Goal: Task Accomplishment & Management: Use online tool/utility

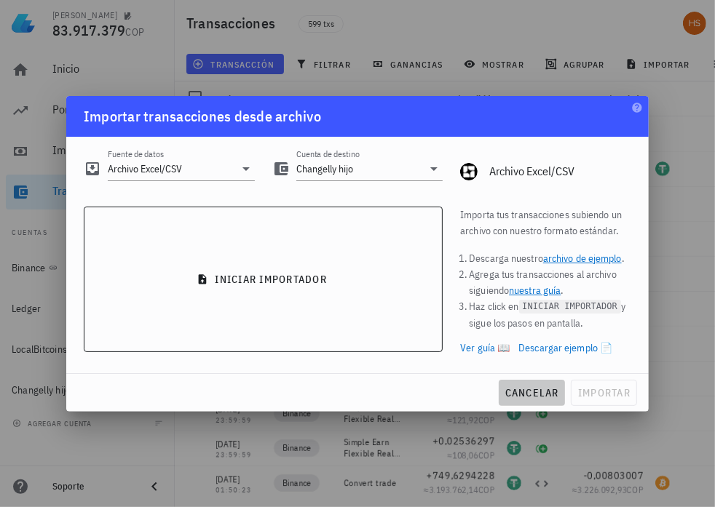
click at [541, 387] on span "cancelar" at bounding box center [532, 393] width 55 height 13
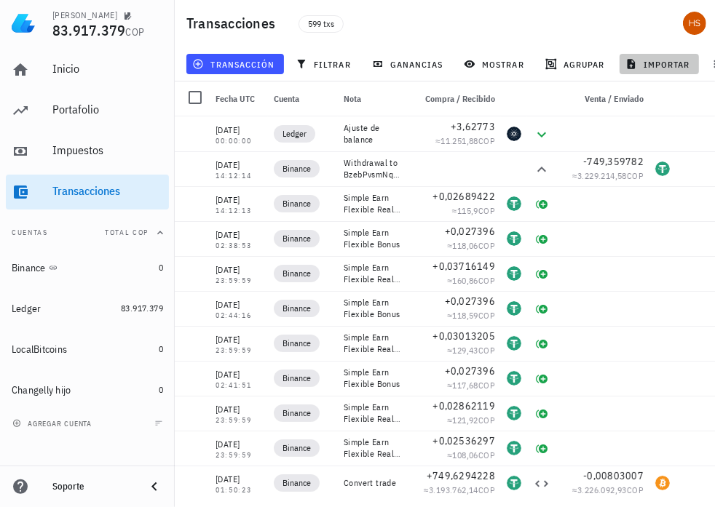
click at [665, 64] on span "importar" at bounding box center [659, 64] width 62 height 12
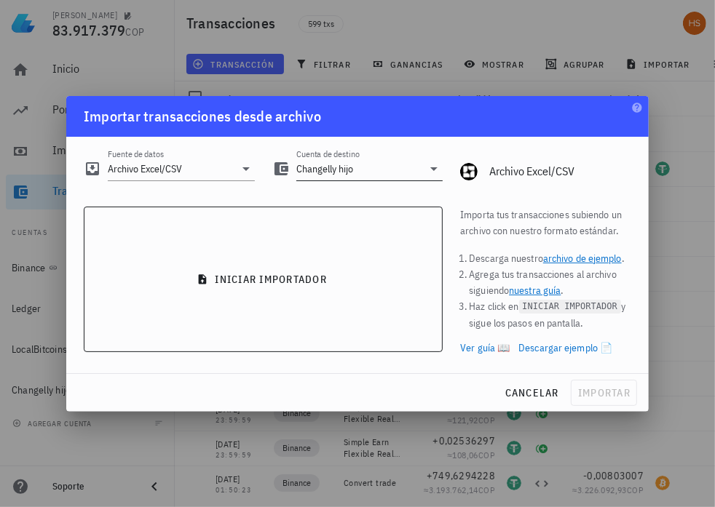
click at [433, 168] on icon at bounding box center [433, 169] width 7 height 4
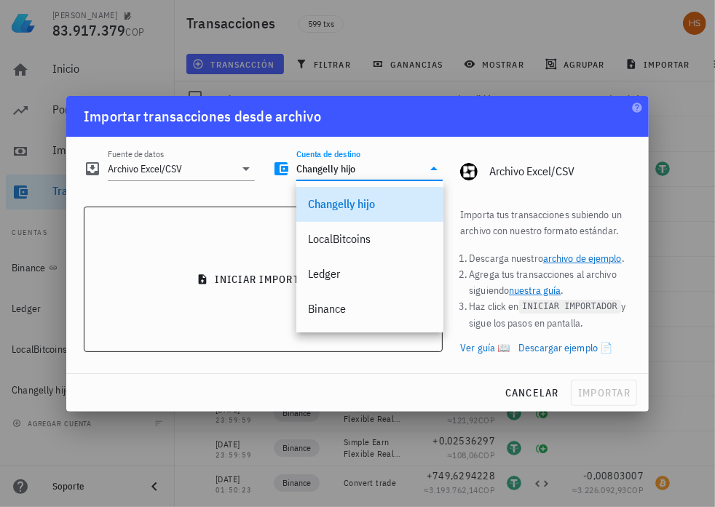
click at [370, 198] on div "Changelly hijo" at bounding box center [370, 204] width 124 height 14
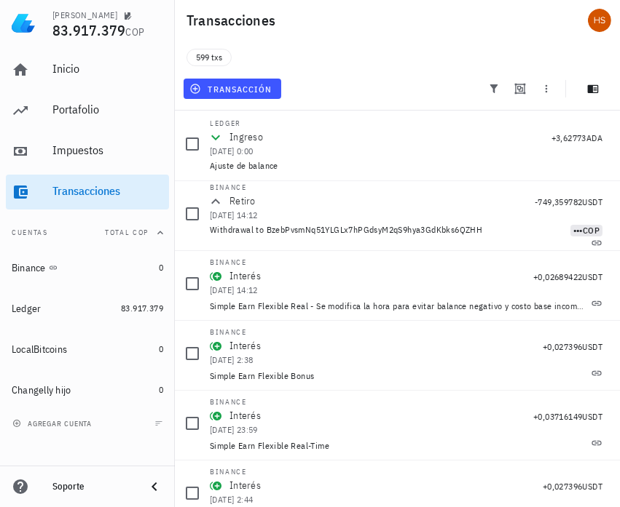
click at [427, 25] on div "Transacciones" at bounding box center [397, 20] width 445 height 41
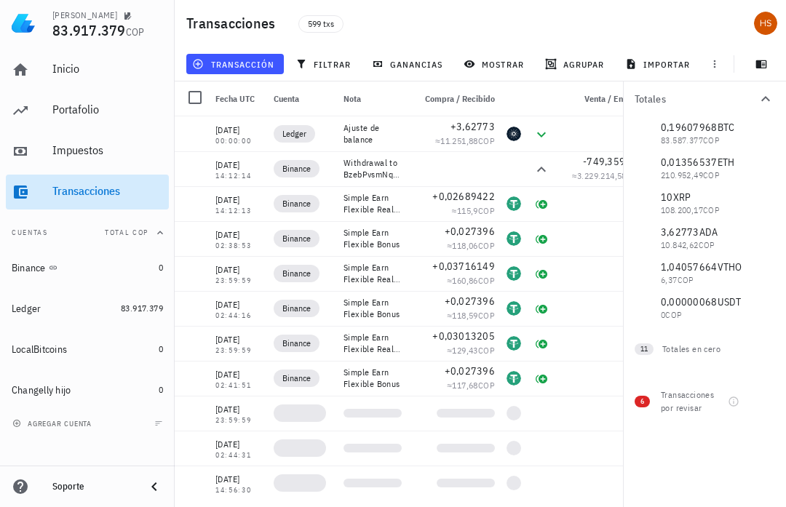
click at [66, 191] on div "Transacciones" at bounding box center [107, 191] width 111 height 14
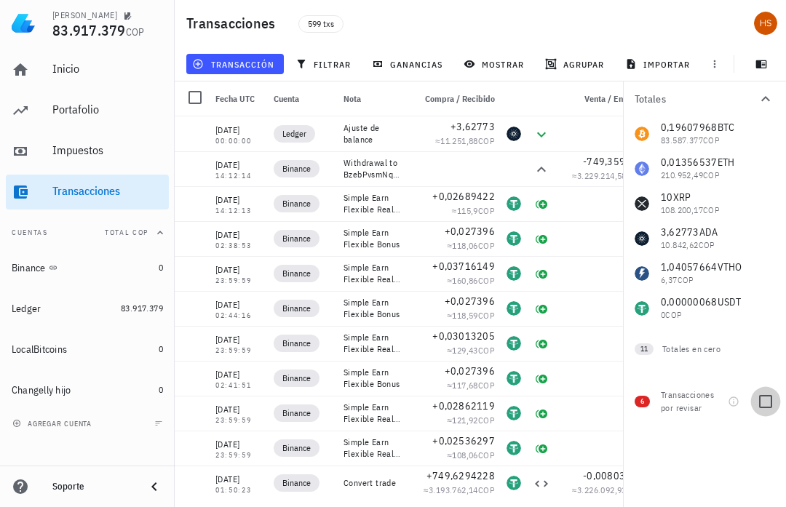
click at [714, 405] on div at bounding box center [766, 402] width 25 height 25
checkbox input "true"
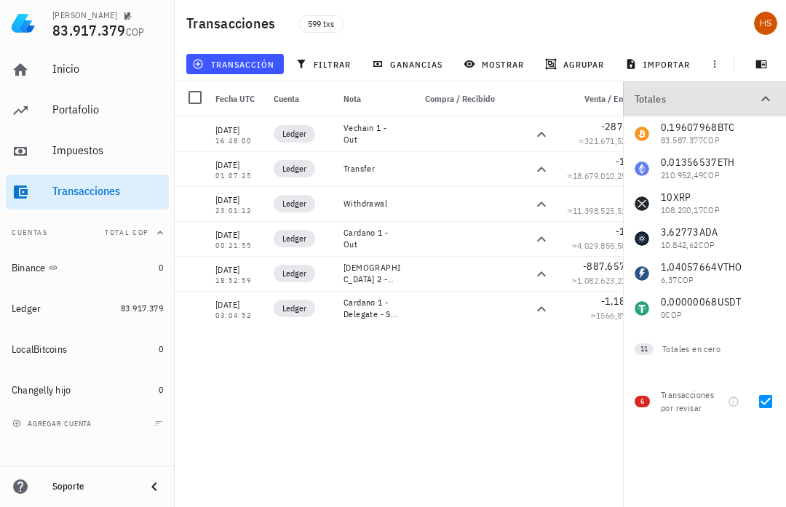
click at [714, 100] on icon "button" at bounding box center [765, 98] width 17 height 17
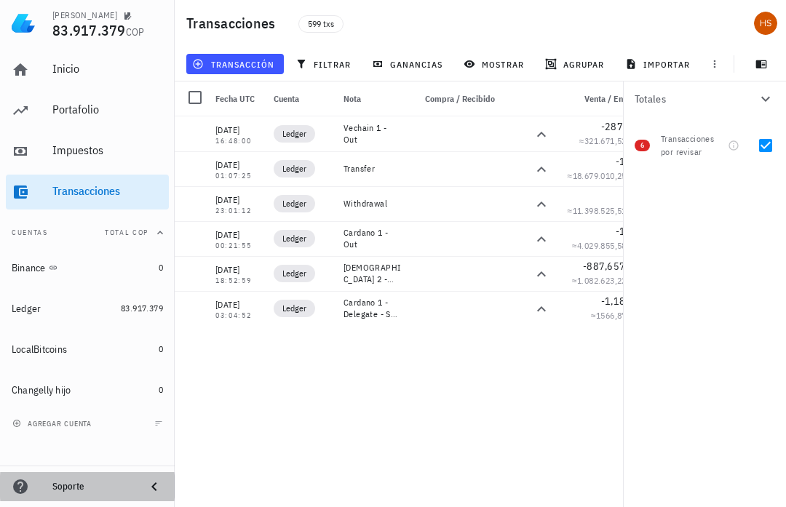
click at [157, 485] on icon at bounding box center [154, 486] width 17 height 17
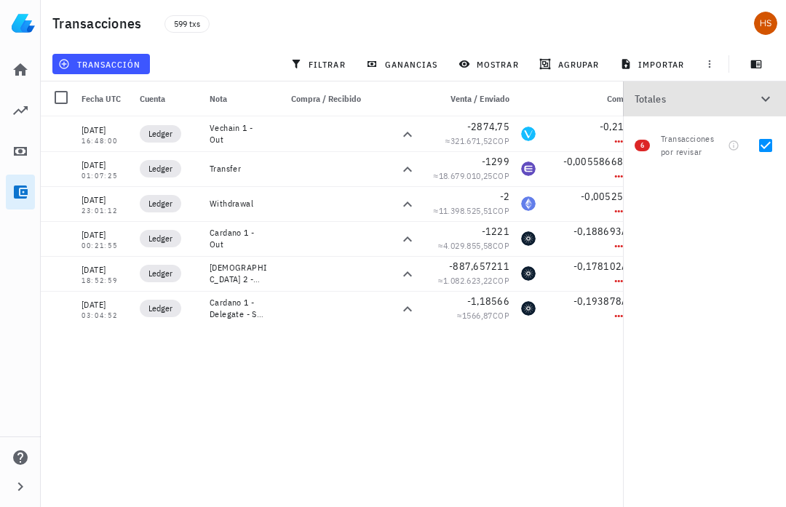
click at [714, 99] on icon "button" at bounding box center [766, 99] width 9 height 5
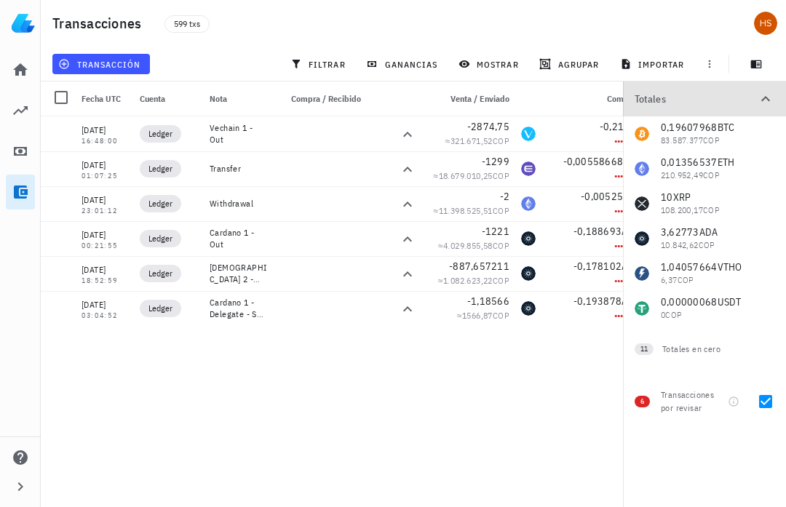
click at [714, 93] on icon "button" at bounding box center [765, 98] width 17 height 17
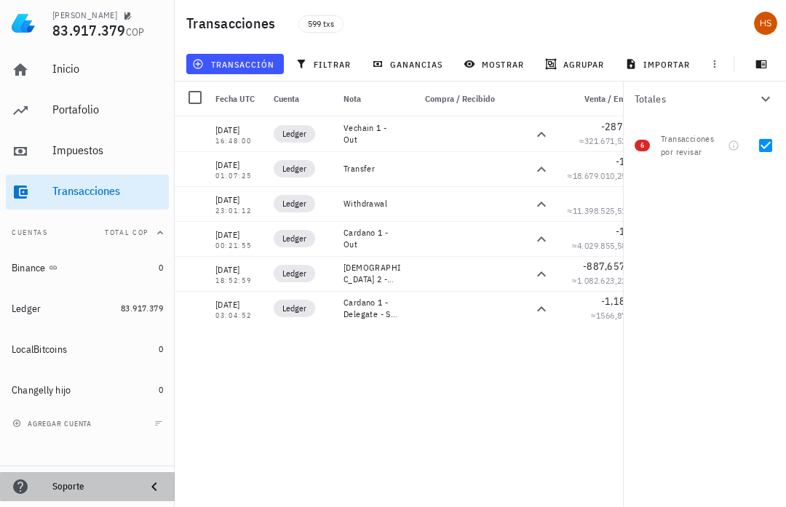
click at [150, 484] on icon at bounding box center [154, 486] width 17 height 17
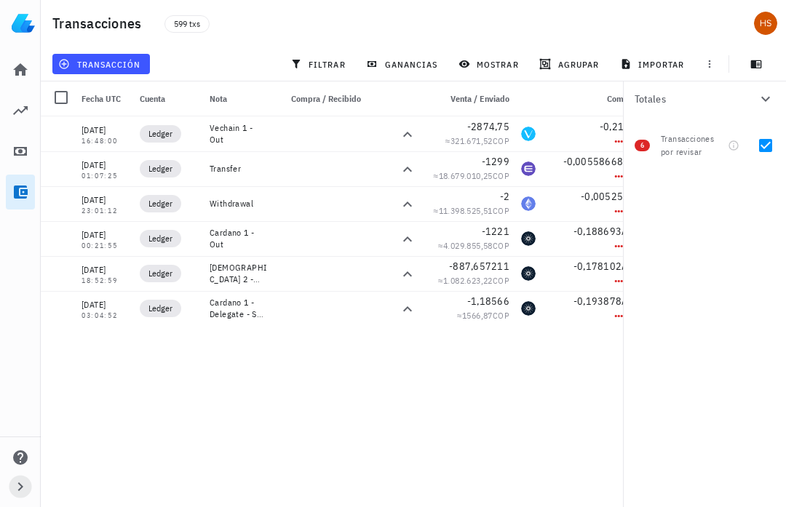
click at [17, 489] on icon "button" at bounding box center [20, 486] width 17 height 17
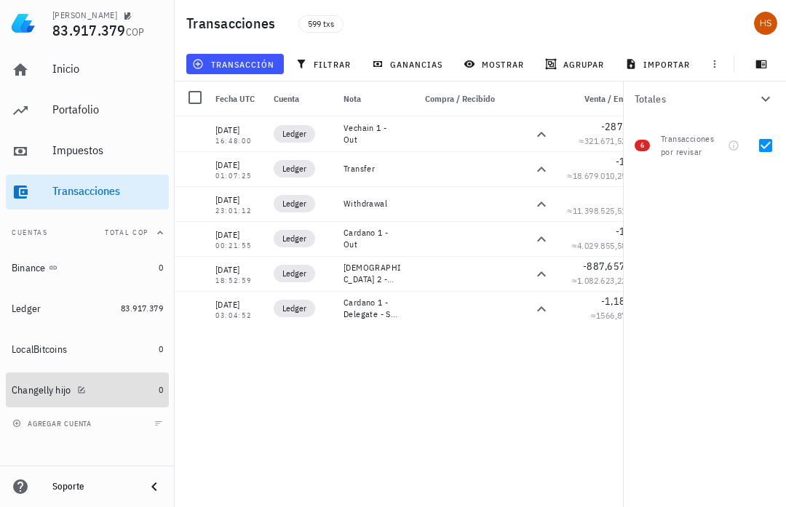
click at [41, 390] on div "Changelly hijo" at bounding box center [42, 390] width 60 height 12
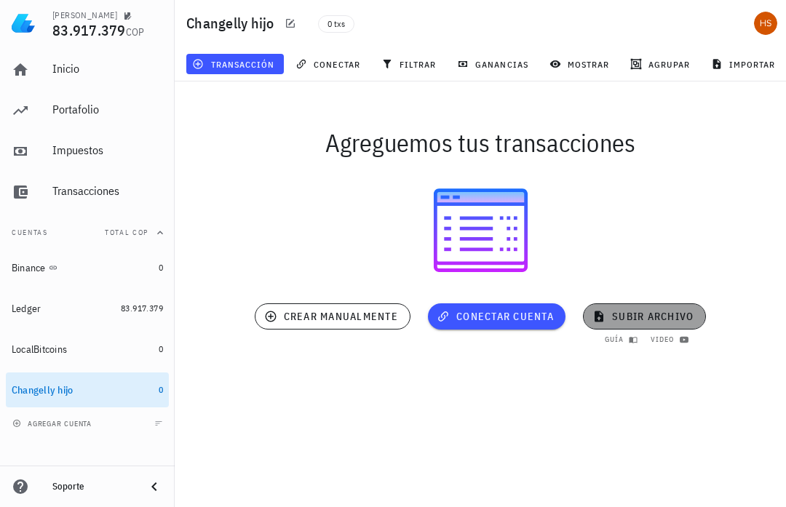
click at [643, 317] on span "subir archivo" at bounding box center [645, 316] width 98 height 13
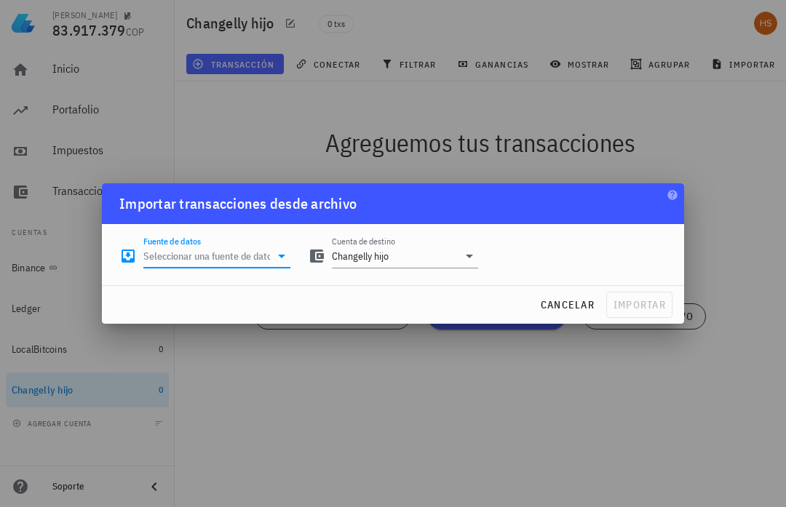
click at [205, 261] on input "Fuente de datos" at bounding box center [206, 256] width 127 height 23
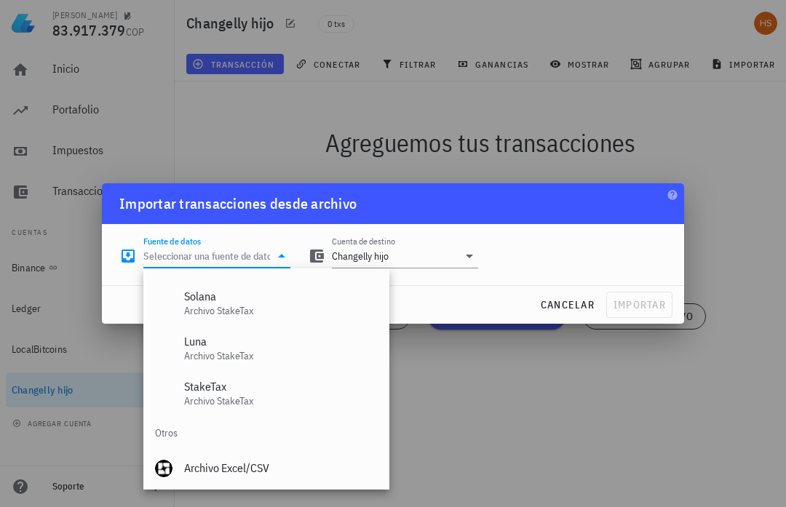
scroll to position [606, 0]
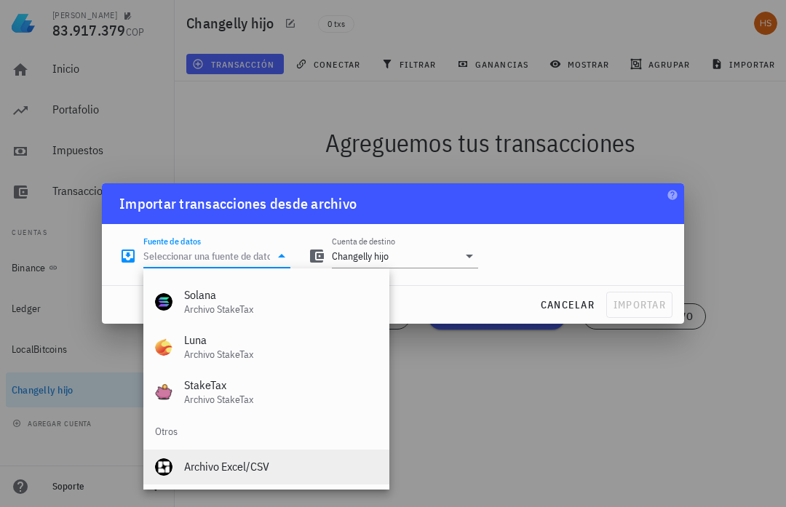
click at [233, 467] on div "Archivo Excel/CSV" at bounding box center [281, 467] width 194 height 14
type input "Archivo Excel/CSV"
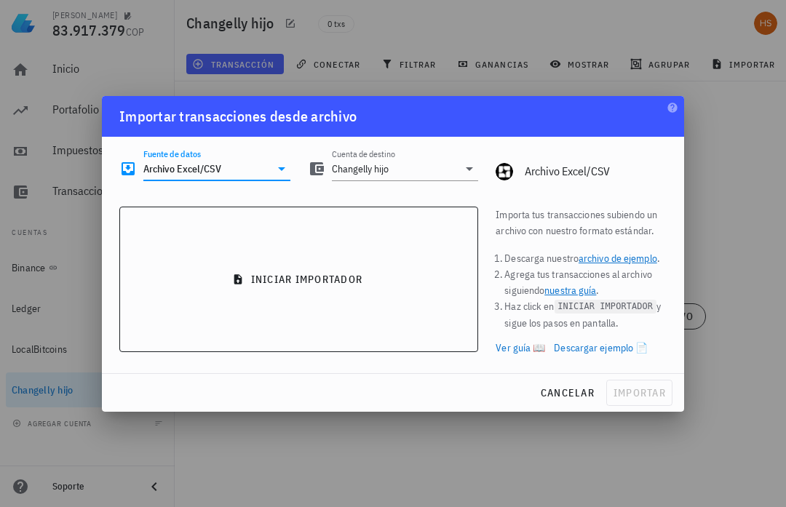
click at [629, 348] on link "Descargar ejemplo 📄" at bounding box center [601, 348] width 94 height 16
click at [578, 291] on link "nuestra guía" at bounding box center [571, 290] width 52 height 13
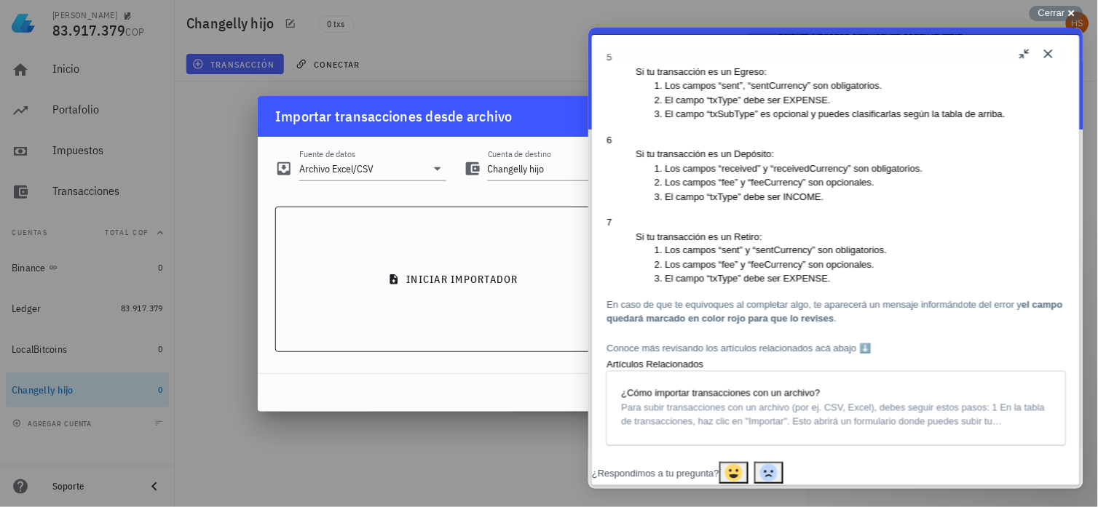
scroll to position [2265, 0]
